Goal: Obtain resource: Download file/media

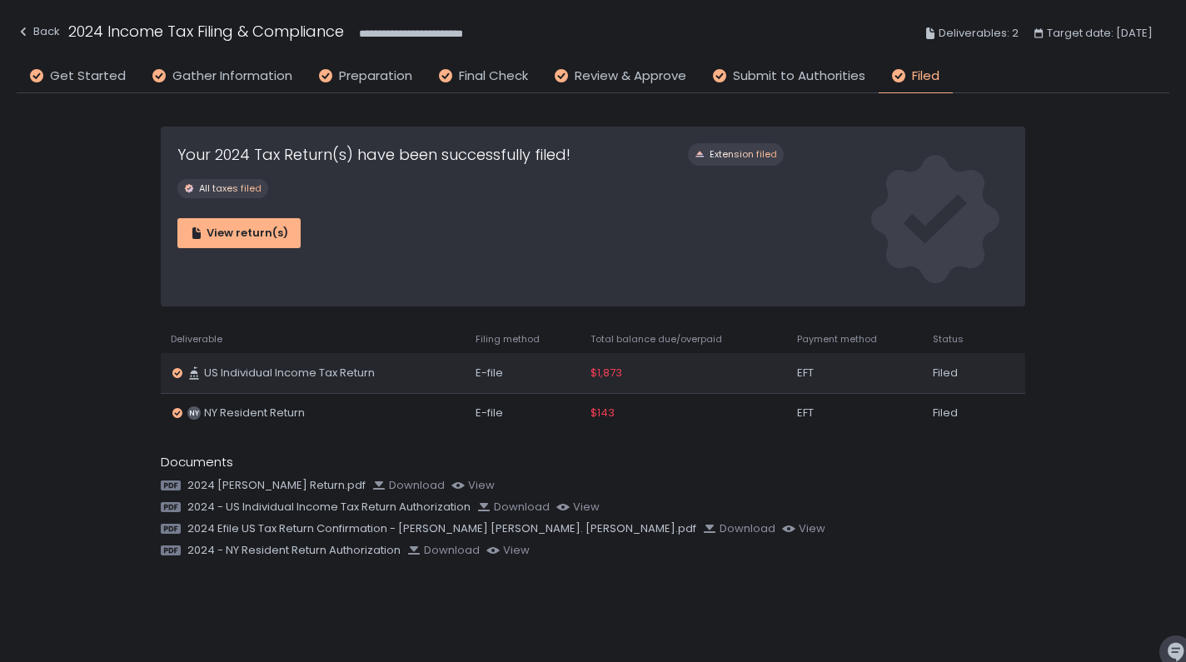
click at [617, 372] on span "$1,873" at bounding box center [607, 373] width 32 height 15
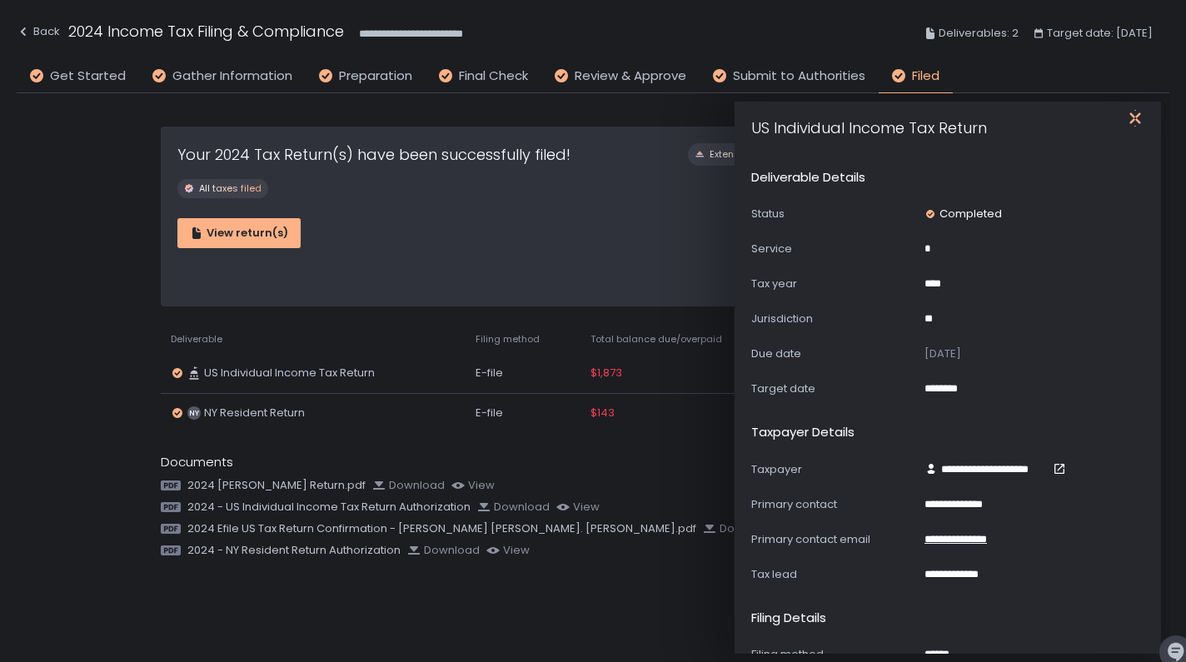
click at [1136, 114] on icon "button" at bounding box center [1135, 118] width 17 height 17
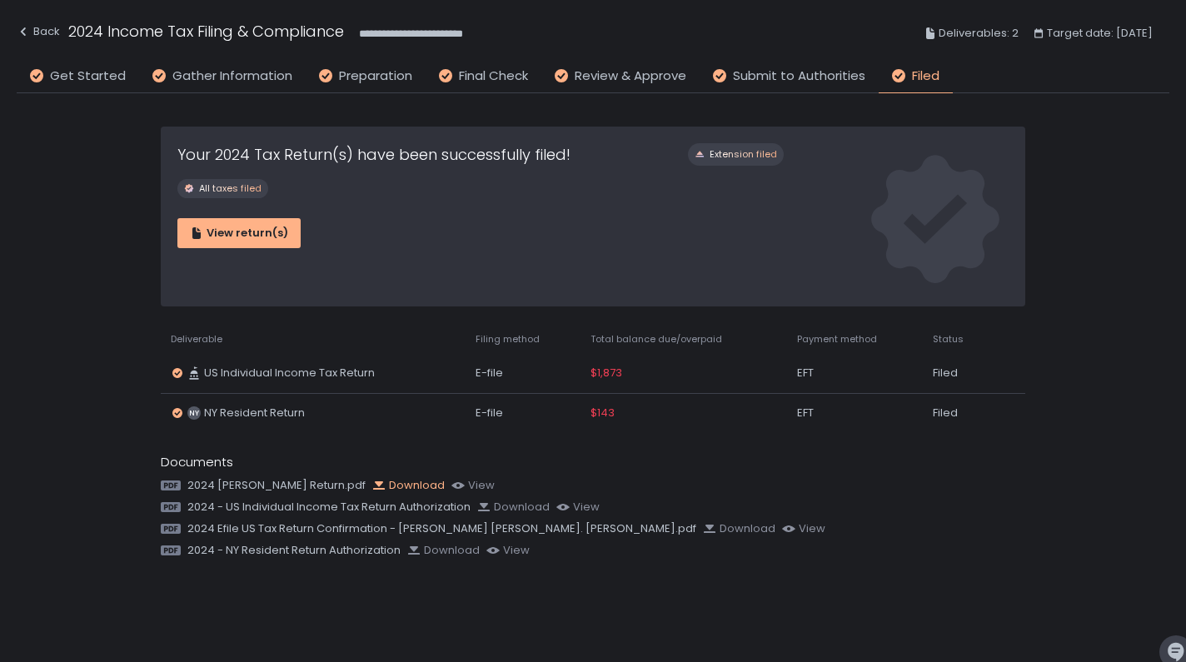
click at [391, 482] on div "Download" at bounding box center [408, 485] width 72 height 15
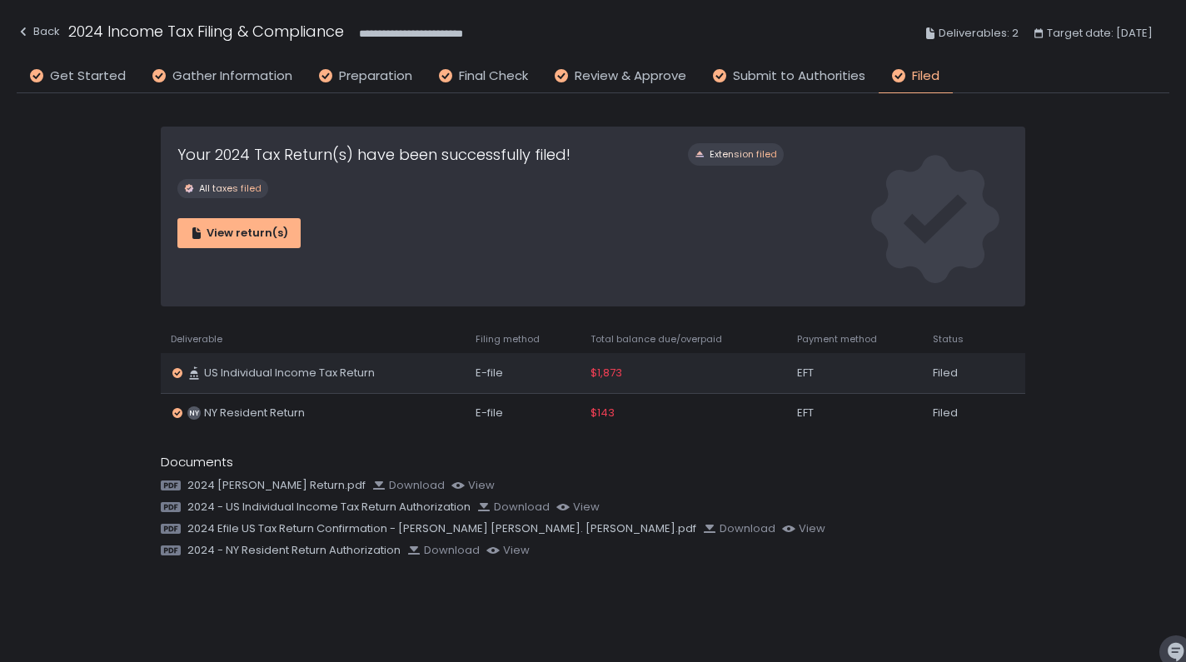
click at [616, 371] on span "$1,873" at bounding box center [607, 373] width 32 height 15
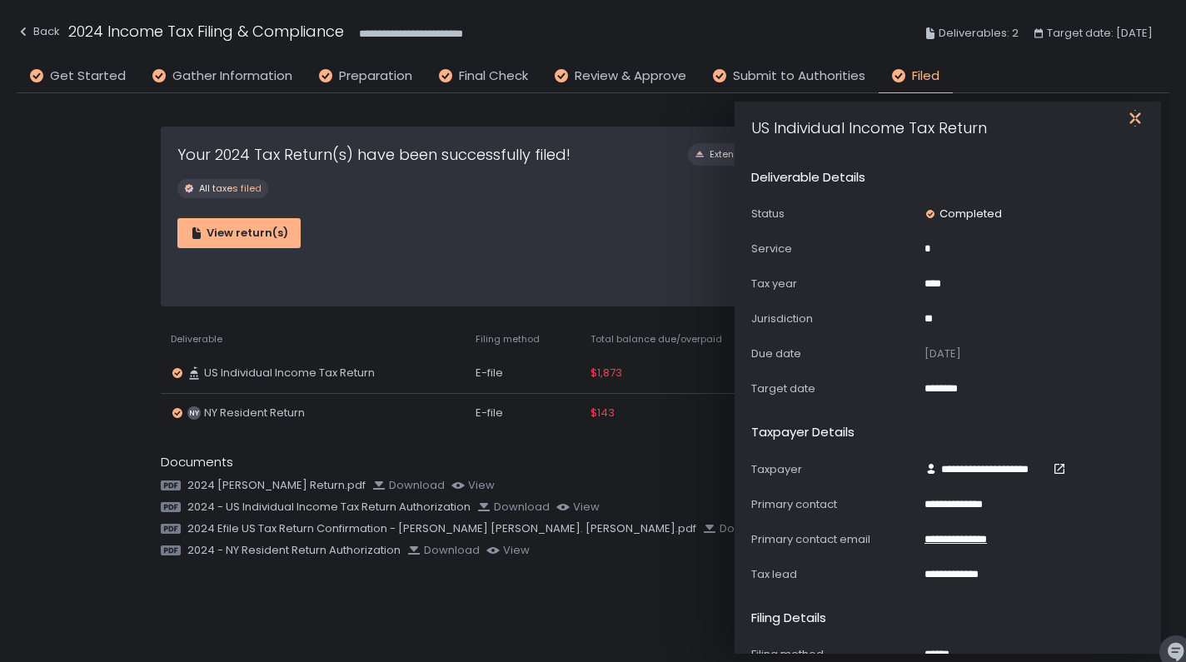
click at [1134, 120] on icon "button" at bounding box center [1134, 117] width 11 height 21
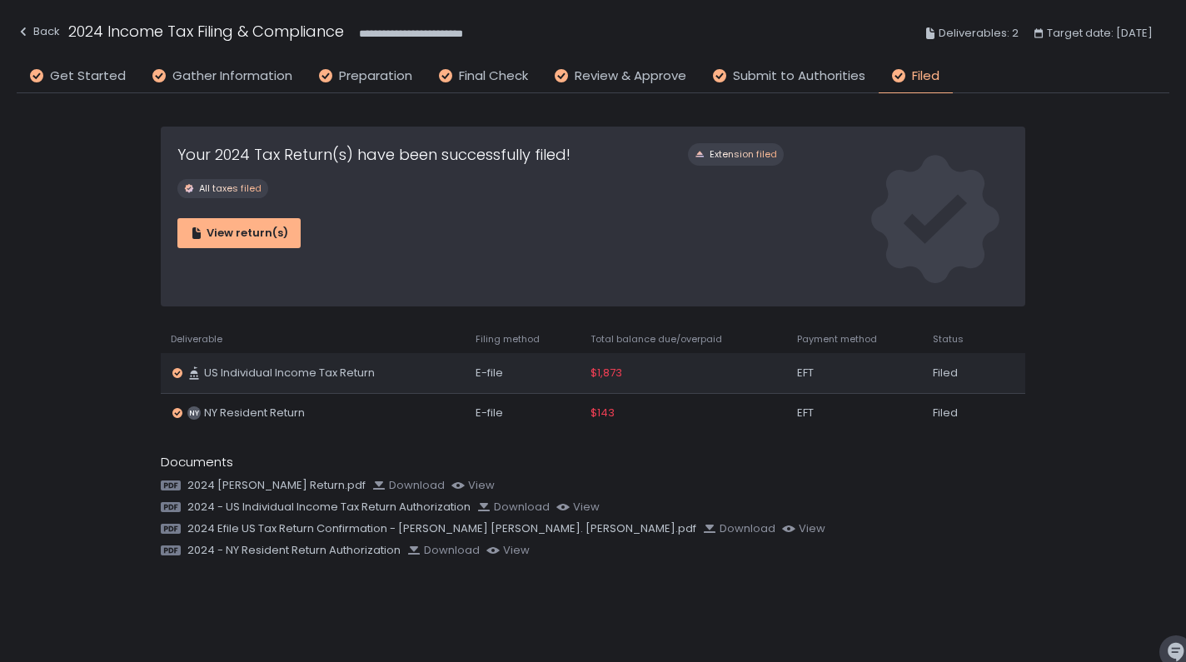
click at [607, 371] on span "$1,873" at bounding box center [607, 373] width 32 height 15
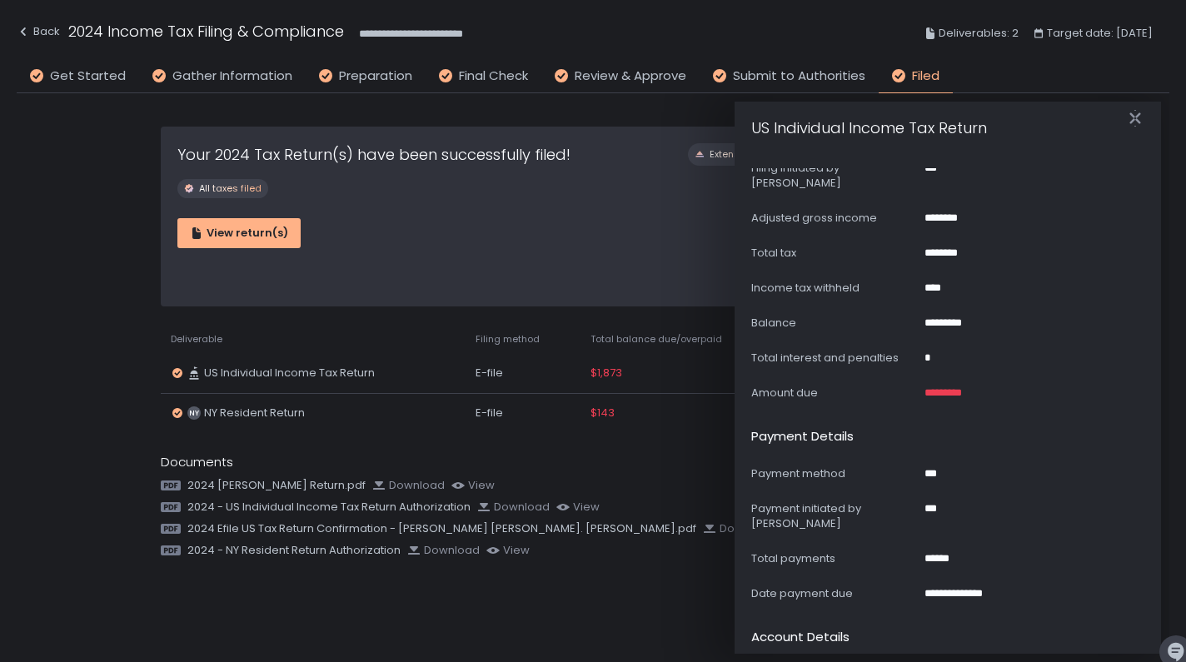
scroll to position [656, 0]
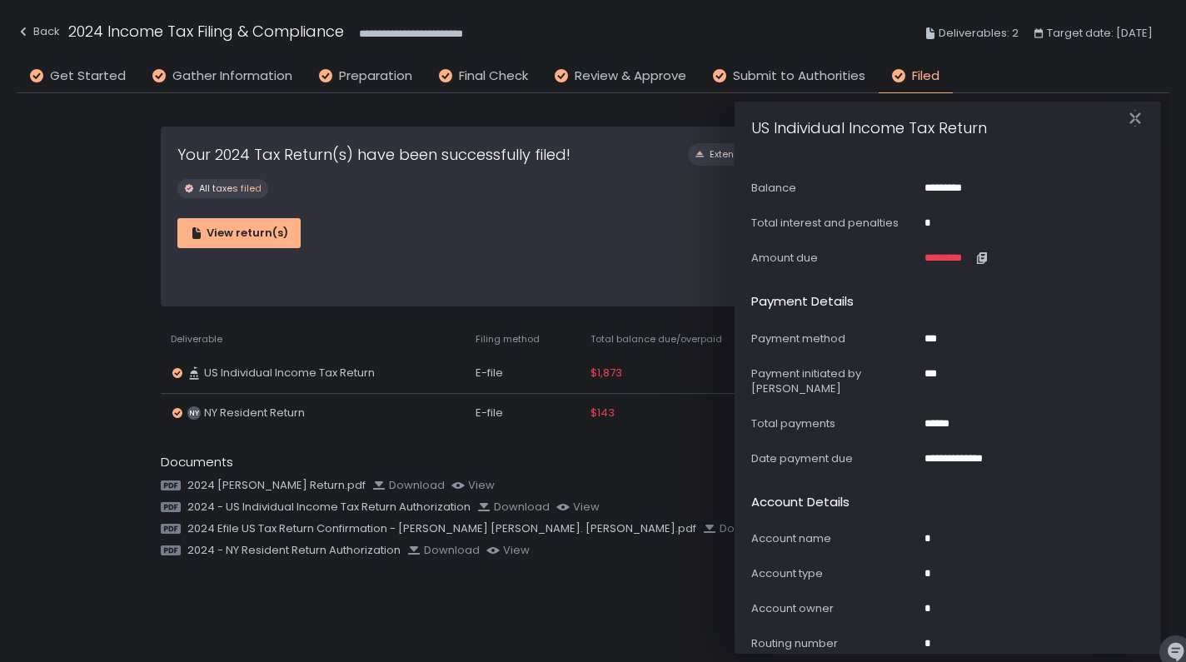
click at [944, 251] on span "*********" at bounding box center [948, 258] width 47 height 15
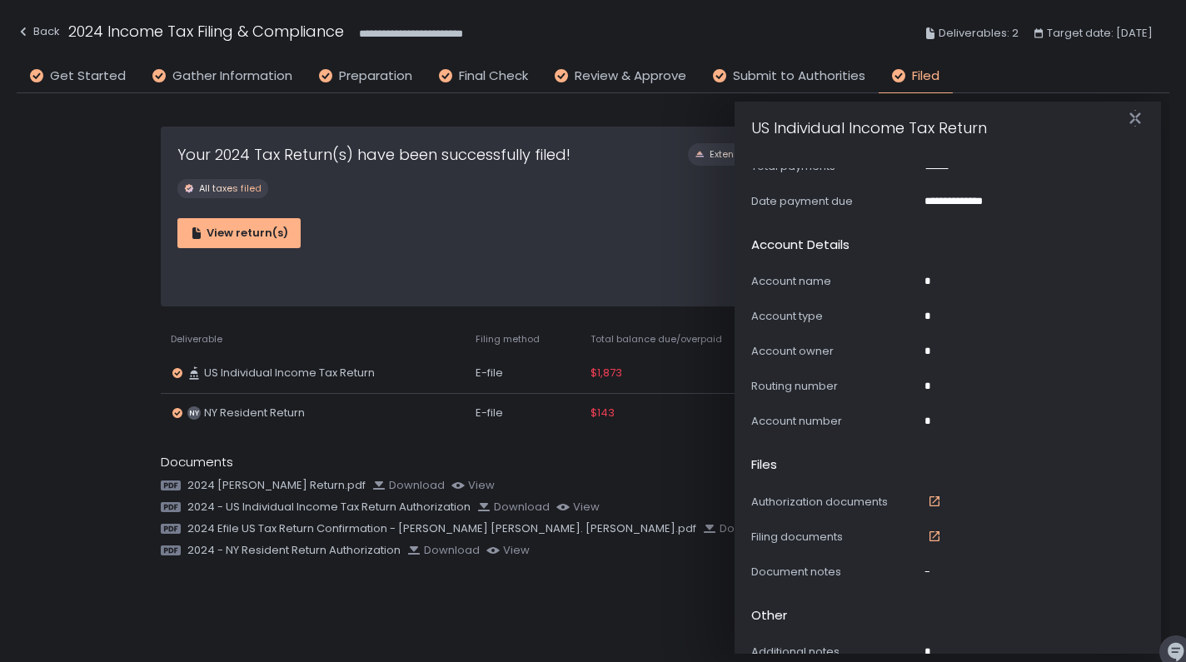
scroll to position [913, 0]
click at [933, 496] on icon at bounding box center [934, 502] width 13 height 13
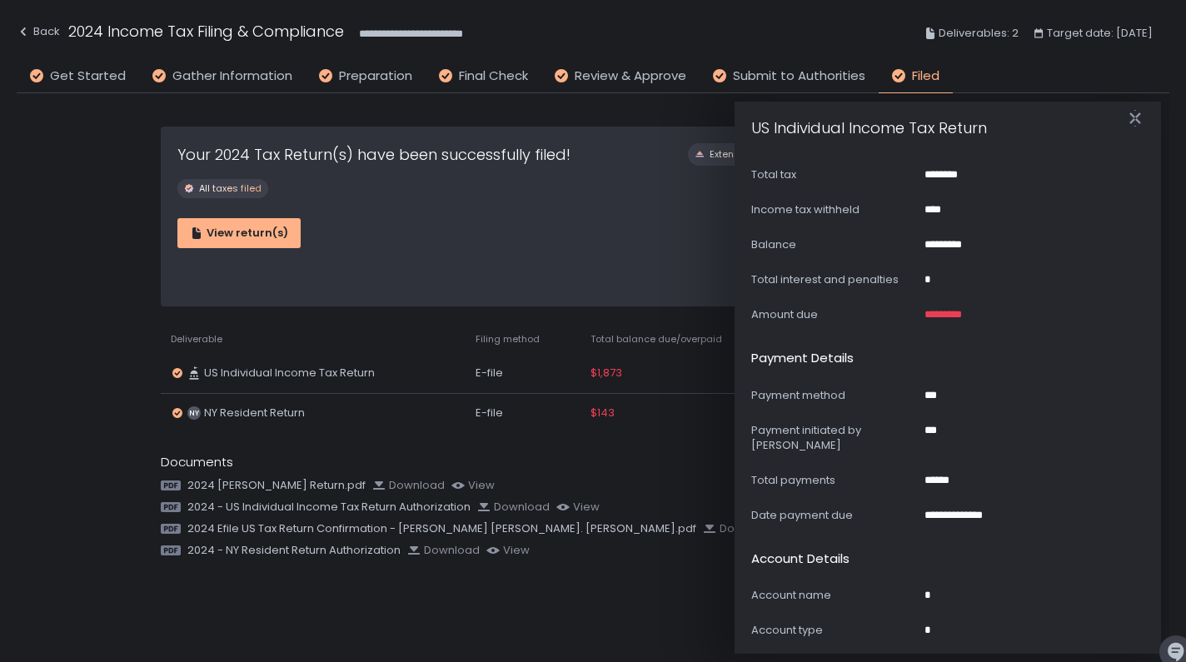
scroll to position [411, 0]
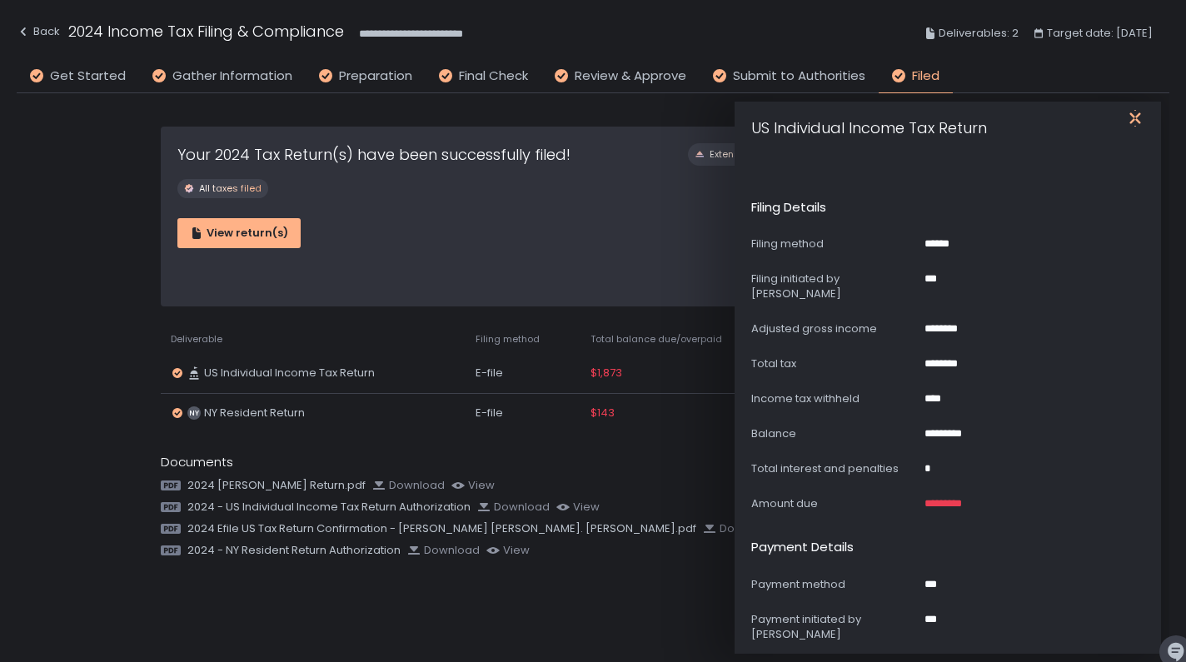
click at [1134, 117] on icon "button" at bounding box center [1134, 117] width 11 height 21
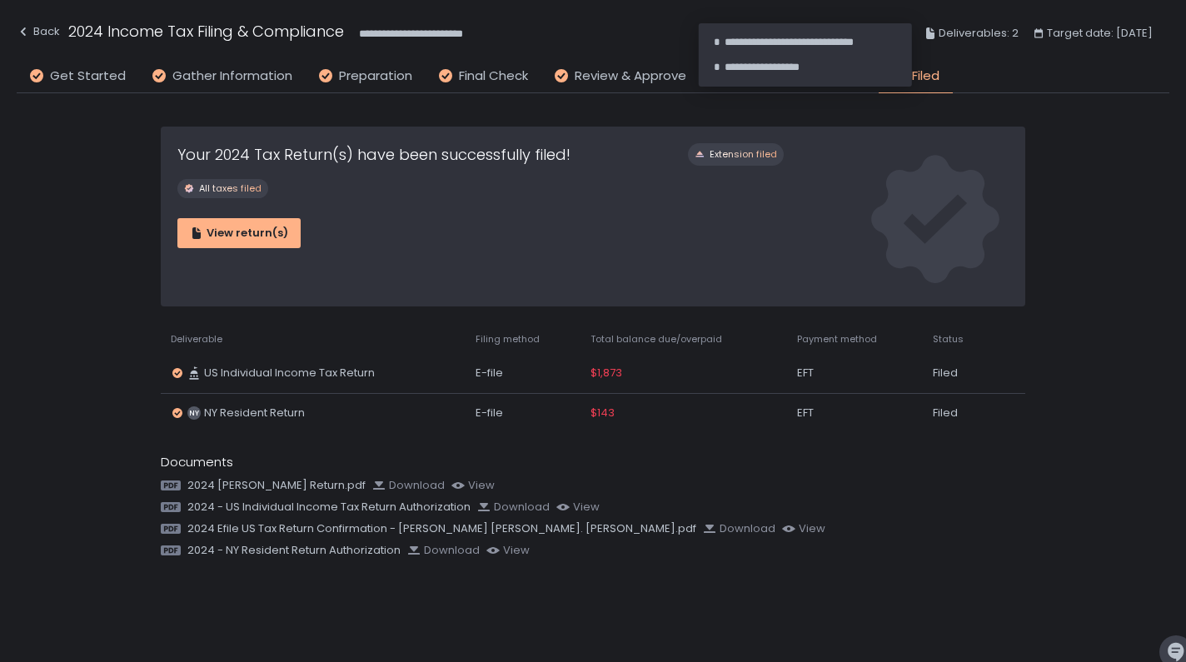
click at [934, 33] on div at bounding box center [931, 33] width 14 height 13
click at [974, 37] on span "Deliverables: 2" at bounding box center [979, 33] width 80 height 20
